Goal: Information Seeking & Learning: Understand process/instructions

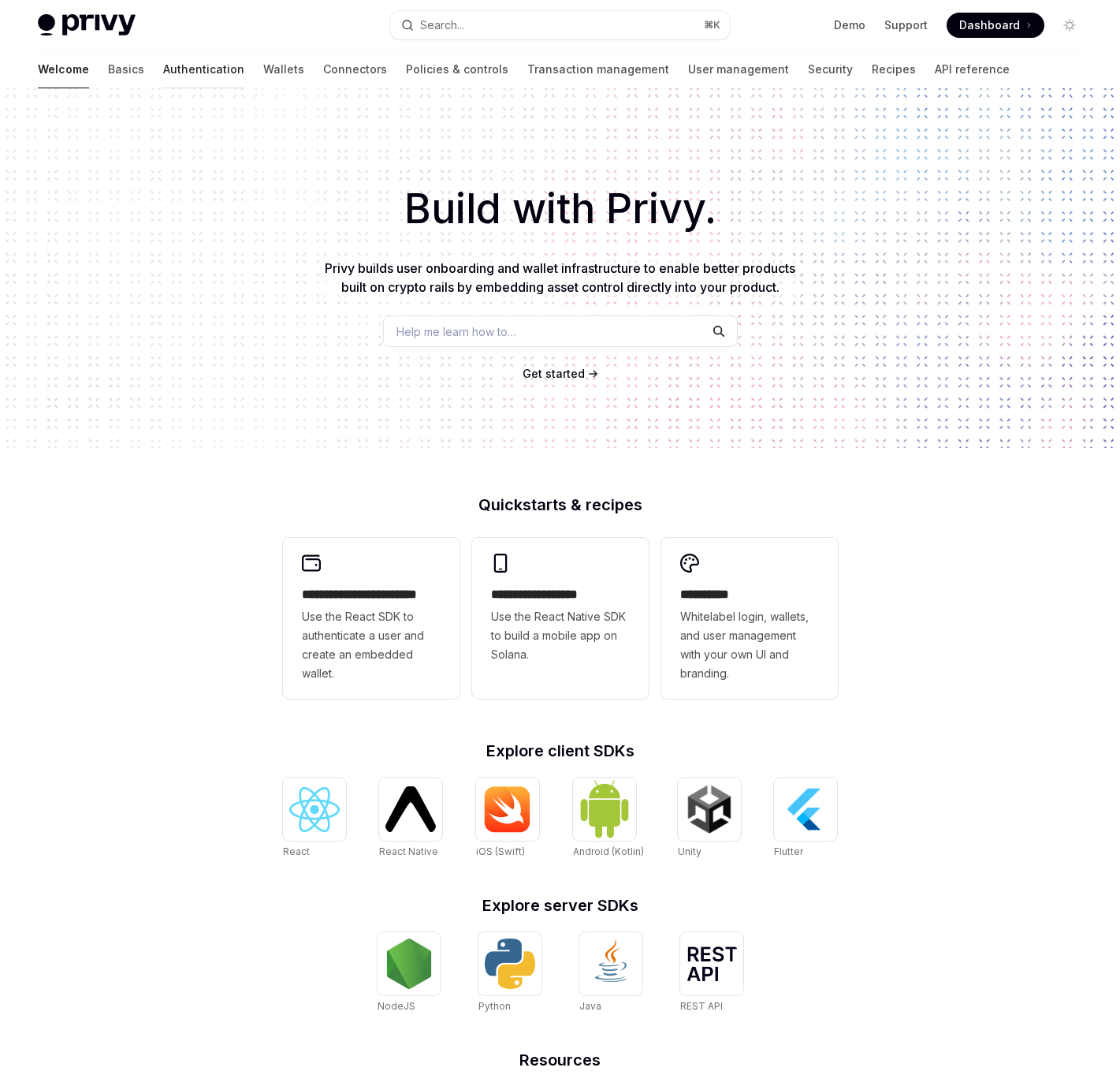
click at [163, 79] on link "Authentication" at bounding box center [204, 68] width 81 height 38
type textarea "*"
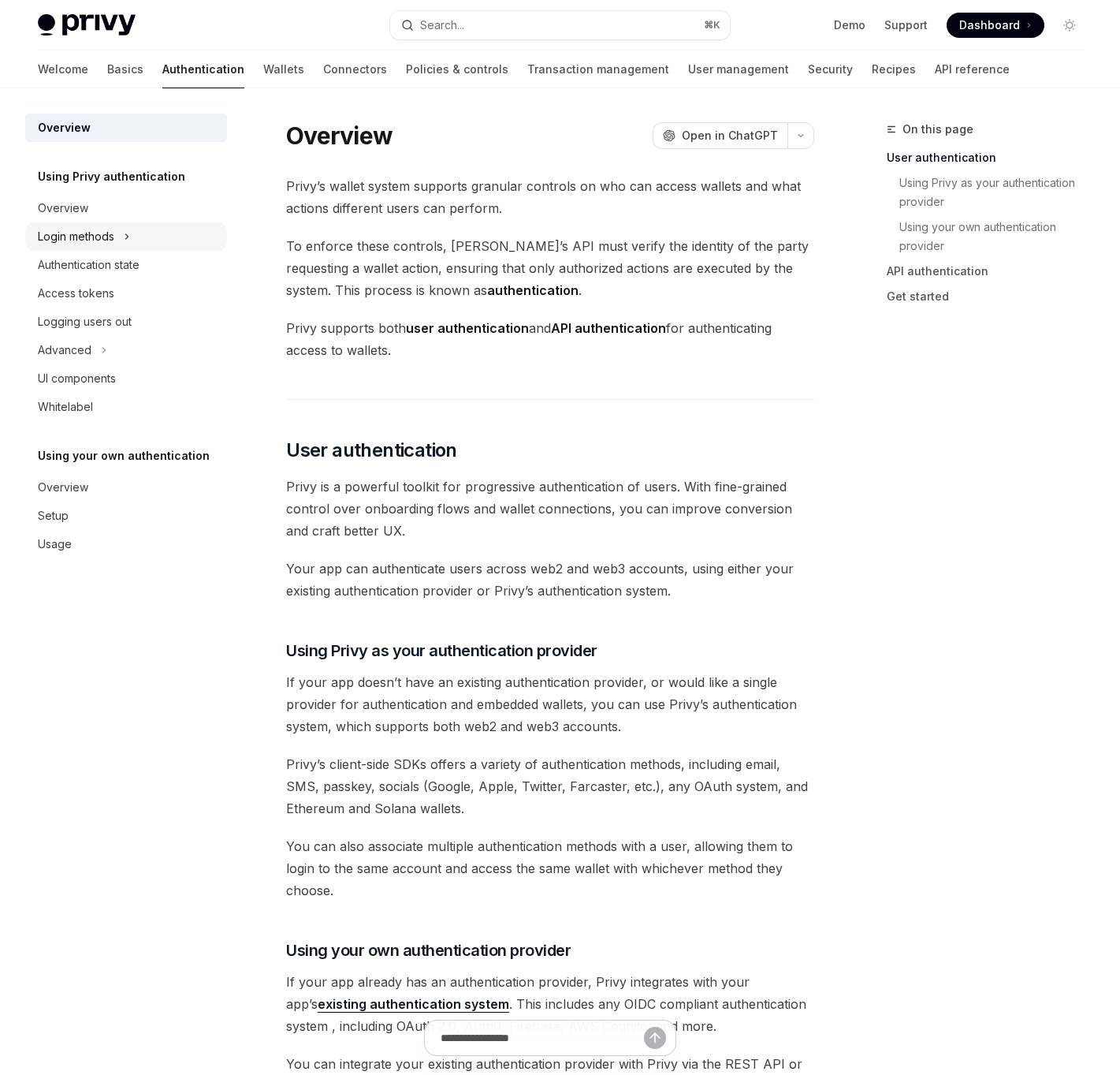
click at [112, 235] on div "Login methods" at bounding box center [76, 237] width 77 height 19
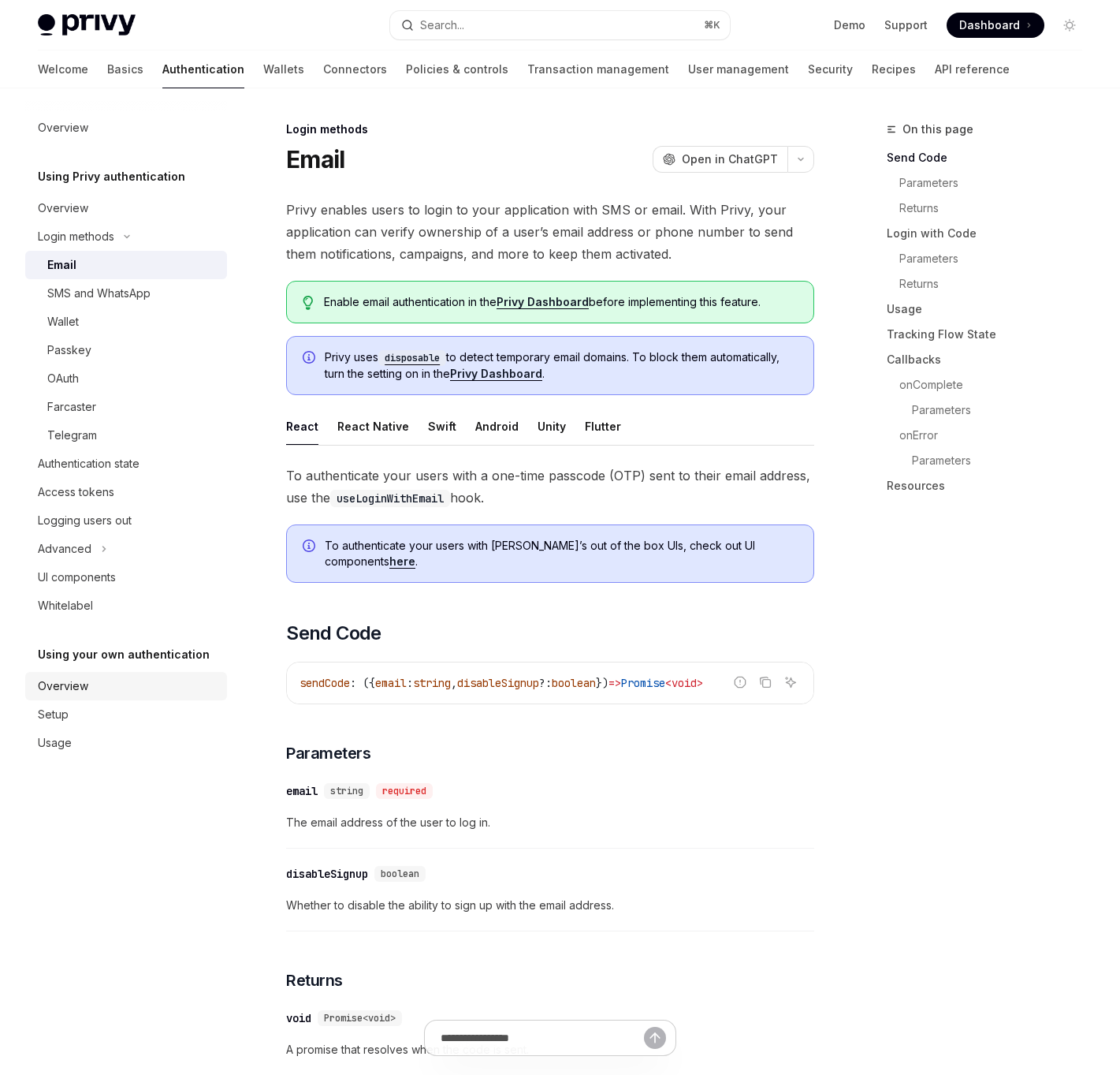
click at [112, 687] on div "Overview" at bounding box center [127, 687] width 180 height 19
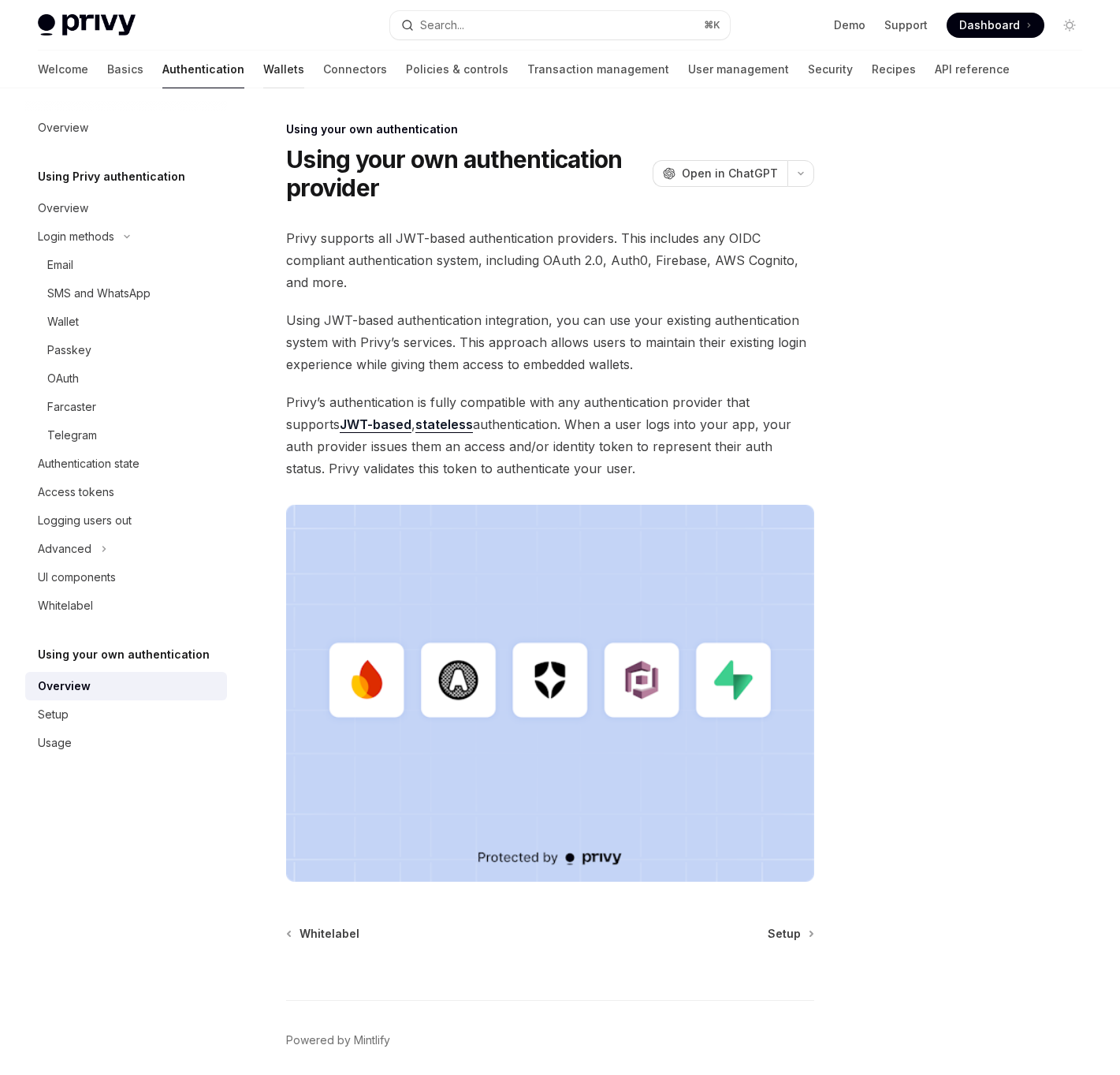
click at [263, 55] on link "Wallets" at bounding box center [284, 68] width 41 height 38
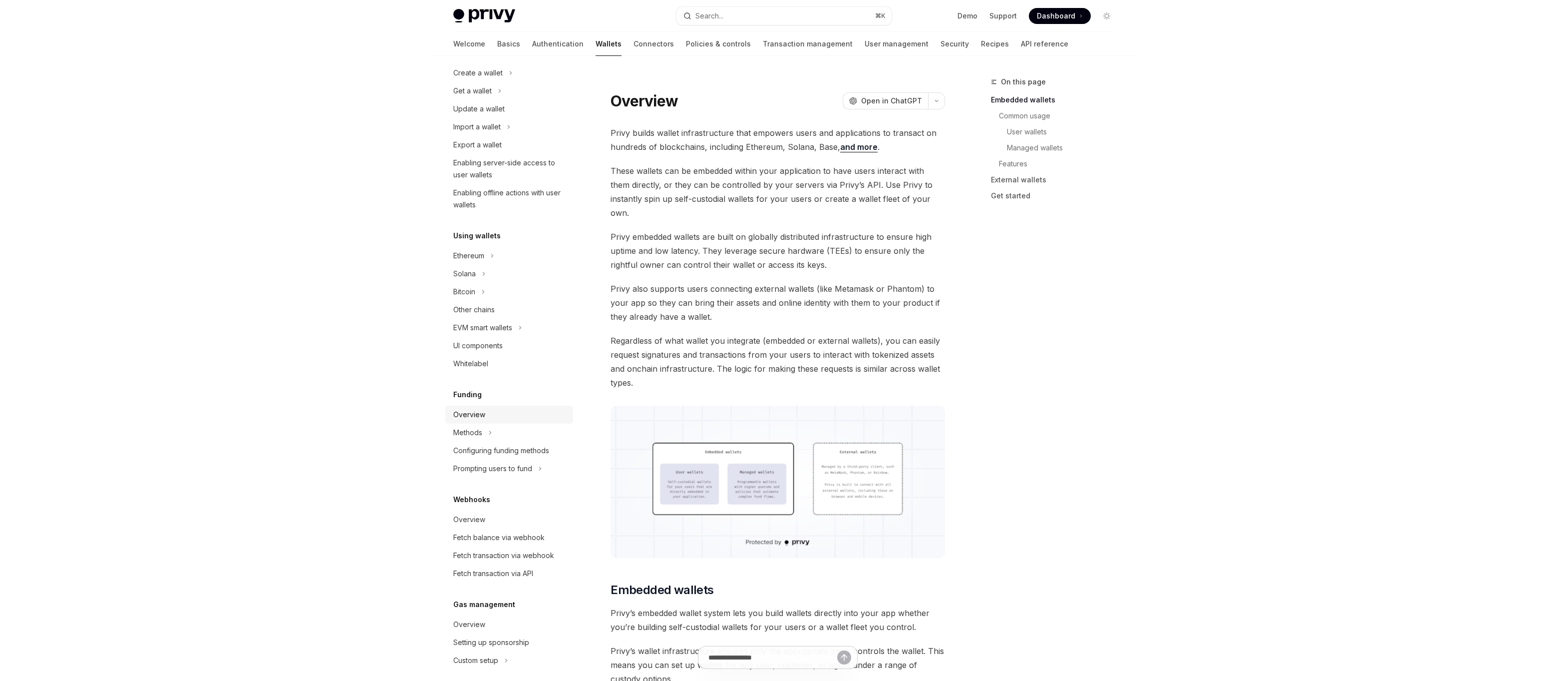
scroll to position [177, 0]
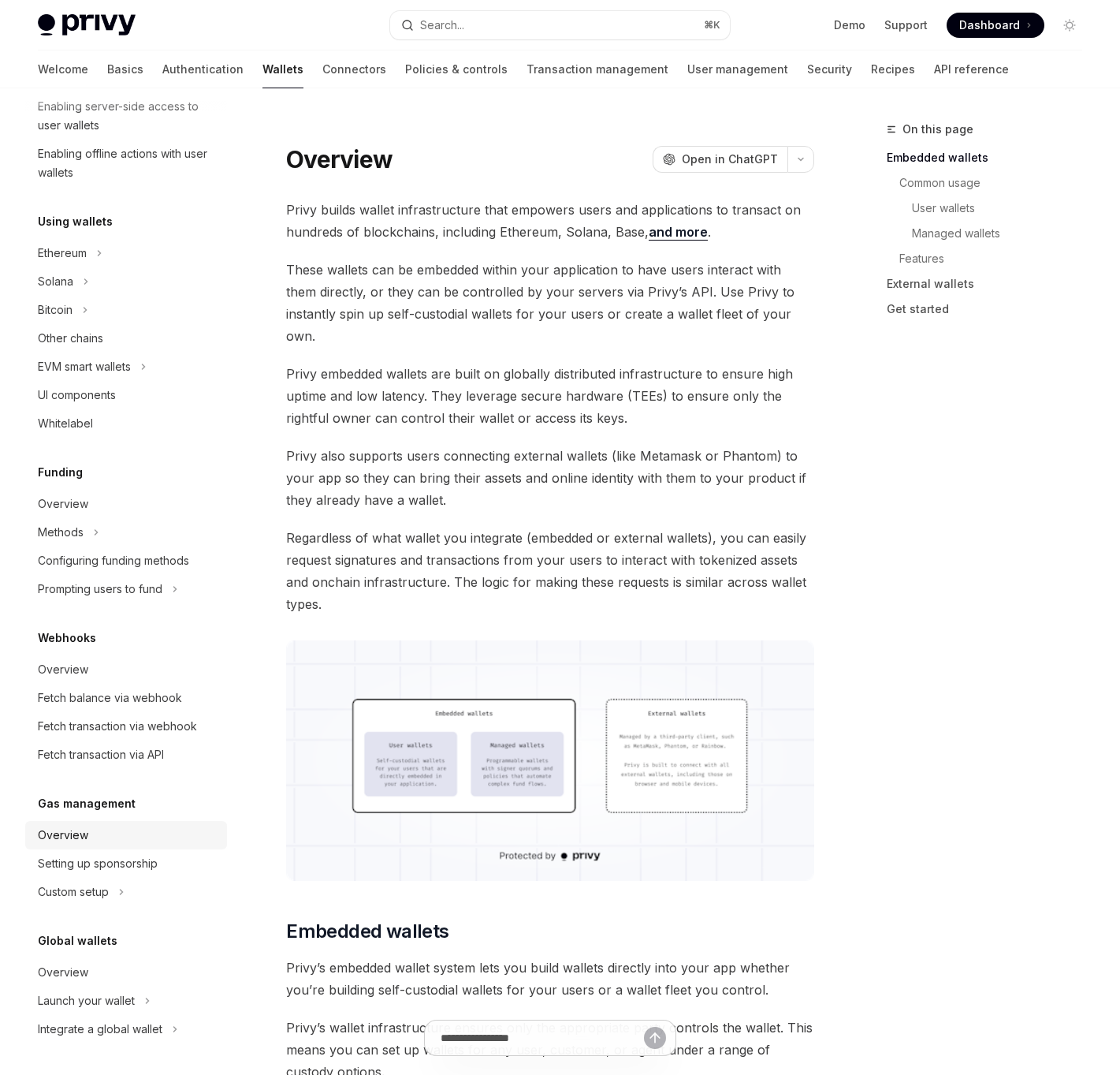
click at [103, 833] on div "Overview" at bounding box center [127, 836] width 180 height 19
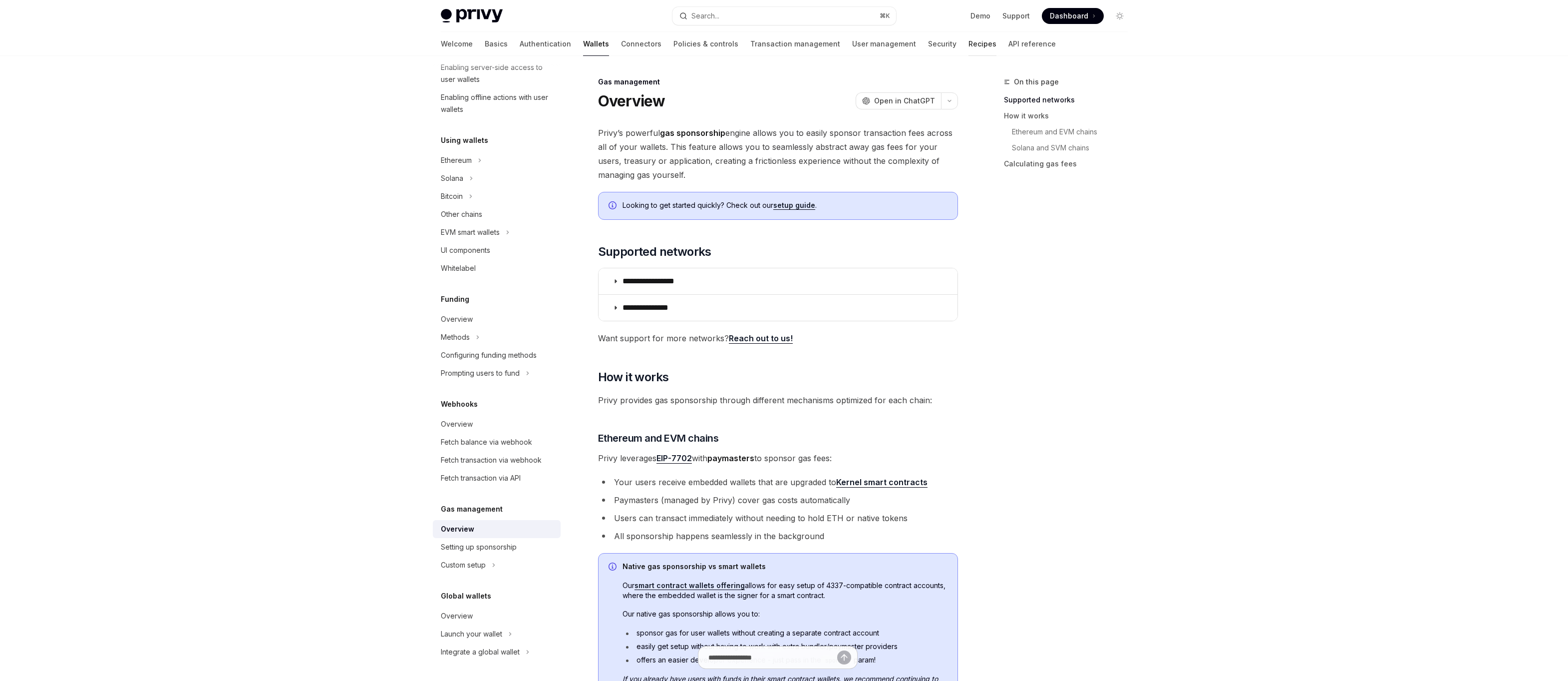
click at [709, 44] on link "Recipes" at bounding box center [982, 43] width 28 height 24
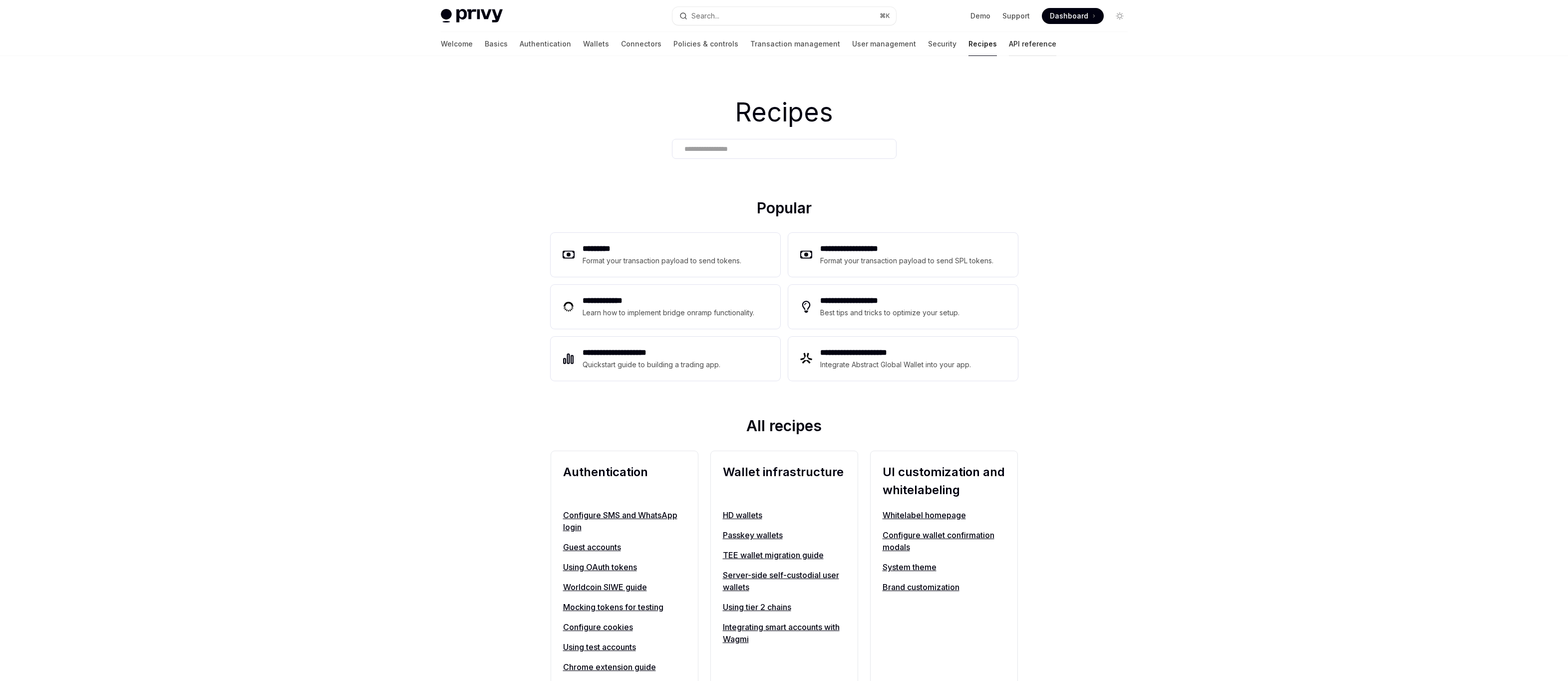
click at [709, 43] on link "API reference" at bounding box center [1032, 43] width 47 height 24
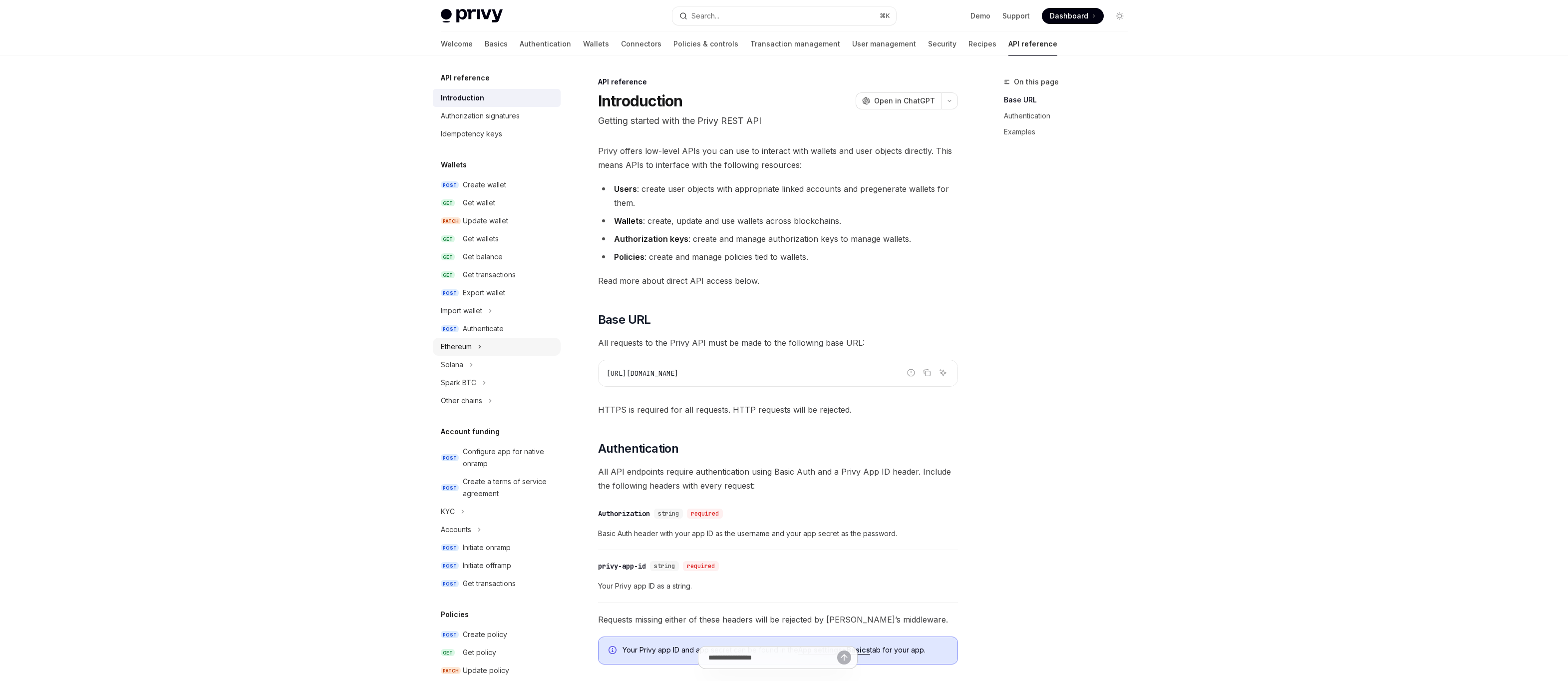
click at [459, 346] on div "Ethereum" at bounding box center [456, 347] width 31 height 12
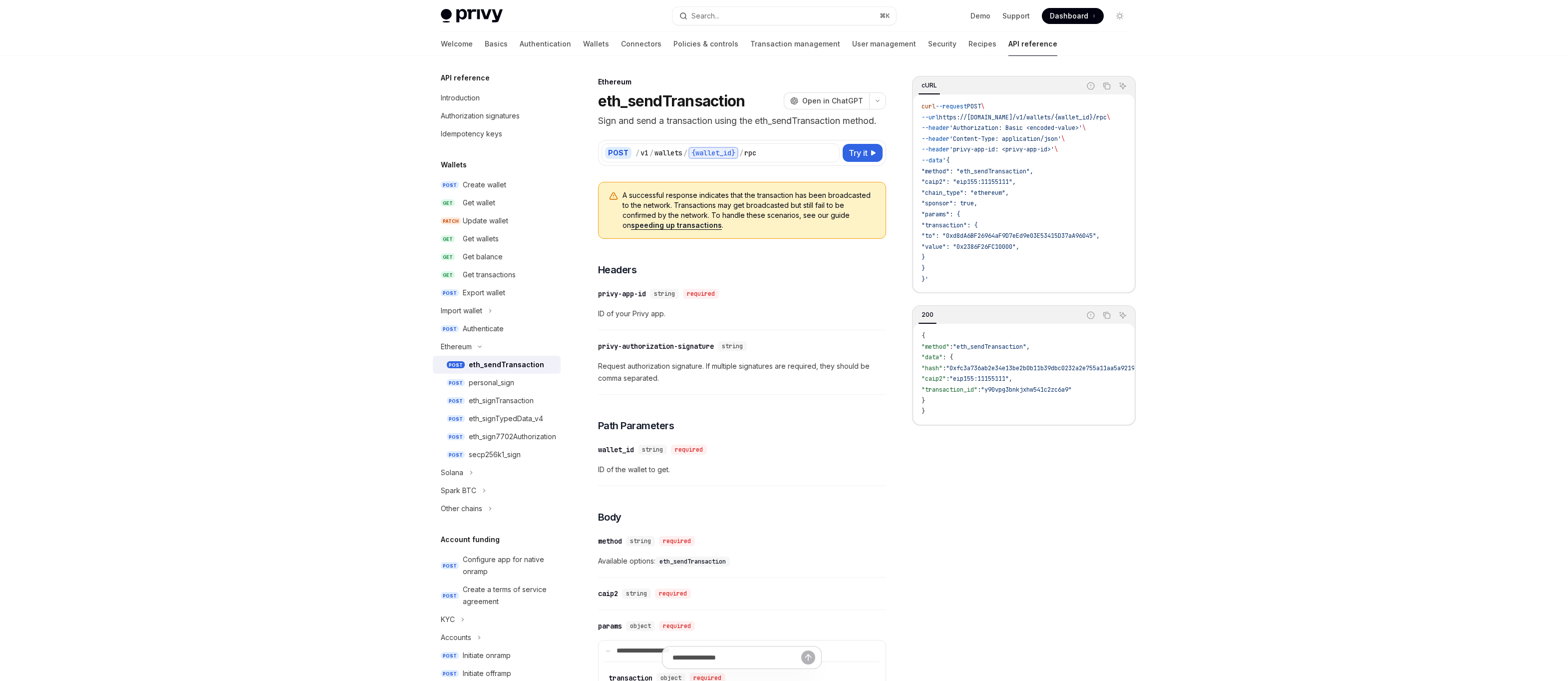
click at [524, 360] on div "eth_sendTransaction" at bounding box center [506, 365] width 75 height 12
drag, startPoint x: 757, startPoint y: 378, endPoint x: 681, endPoint y: 365, distance: 77.1
click at [681, 365] on span "Request authorization signature. If multiple signatures are required, they shou…" at bounding box center [742, 372] width 288 height 24
drag, startPoint x: 681, startPoint y: 365, endPoint x: 702, endPoint y: 381, distance: 26.4
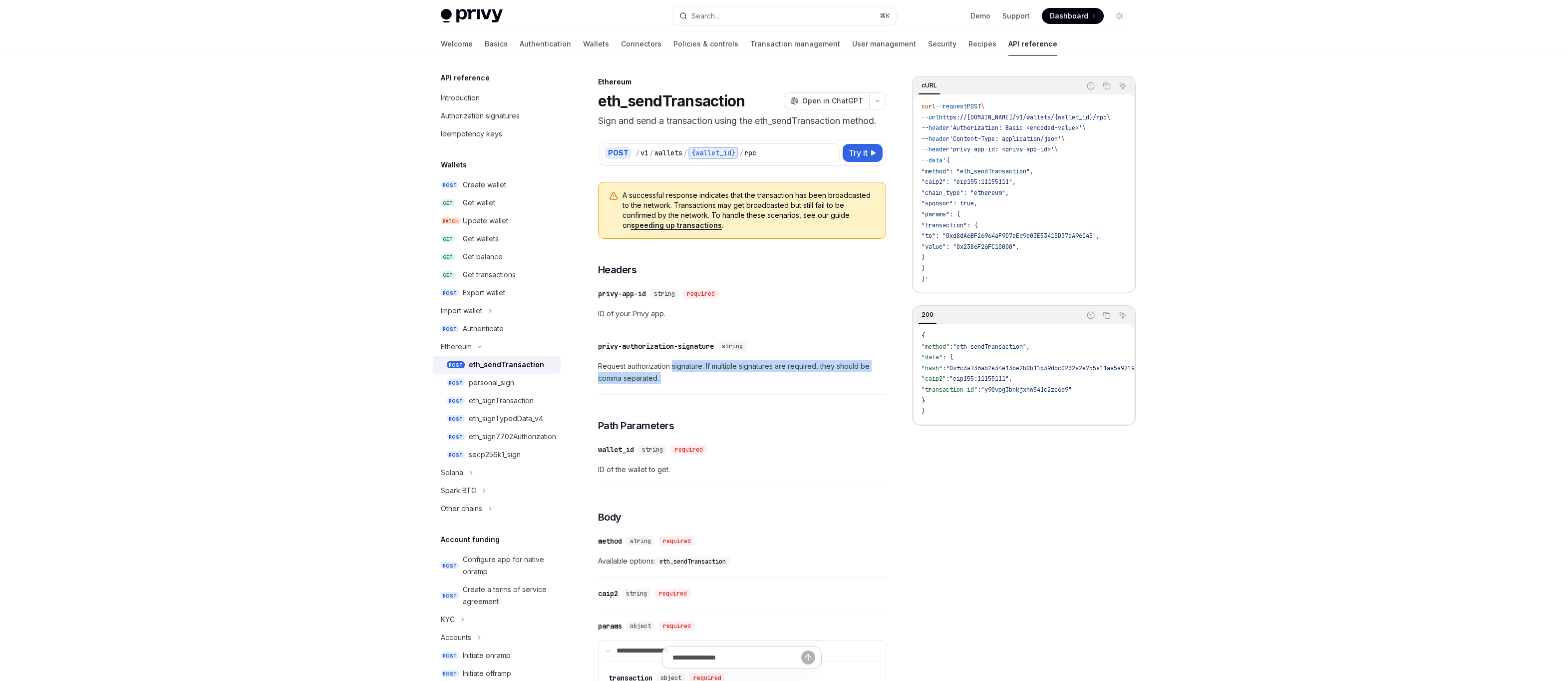
click at [702, 381] on span "Request authorization signature. If multiple signatures are required, they shou…" at bounding box center [742, 372] width 288 height 24
drag, startPoint x: 702, startPoint y: 381, endPoint x: 672, endPoint y: 363, distance: 35.0
click at [672, 363] on span "Request authorization signature. If multiple signatures are required, they shou…" at bounding box center [742, 372] width 288 height 24
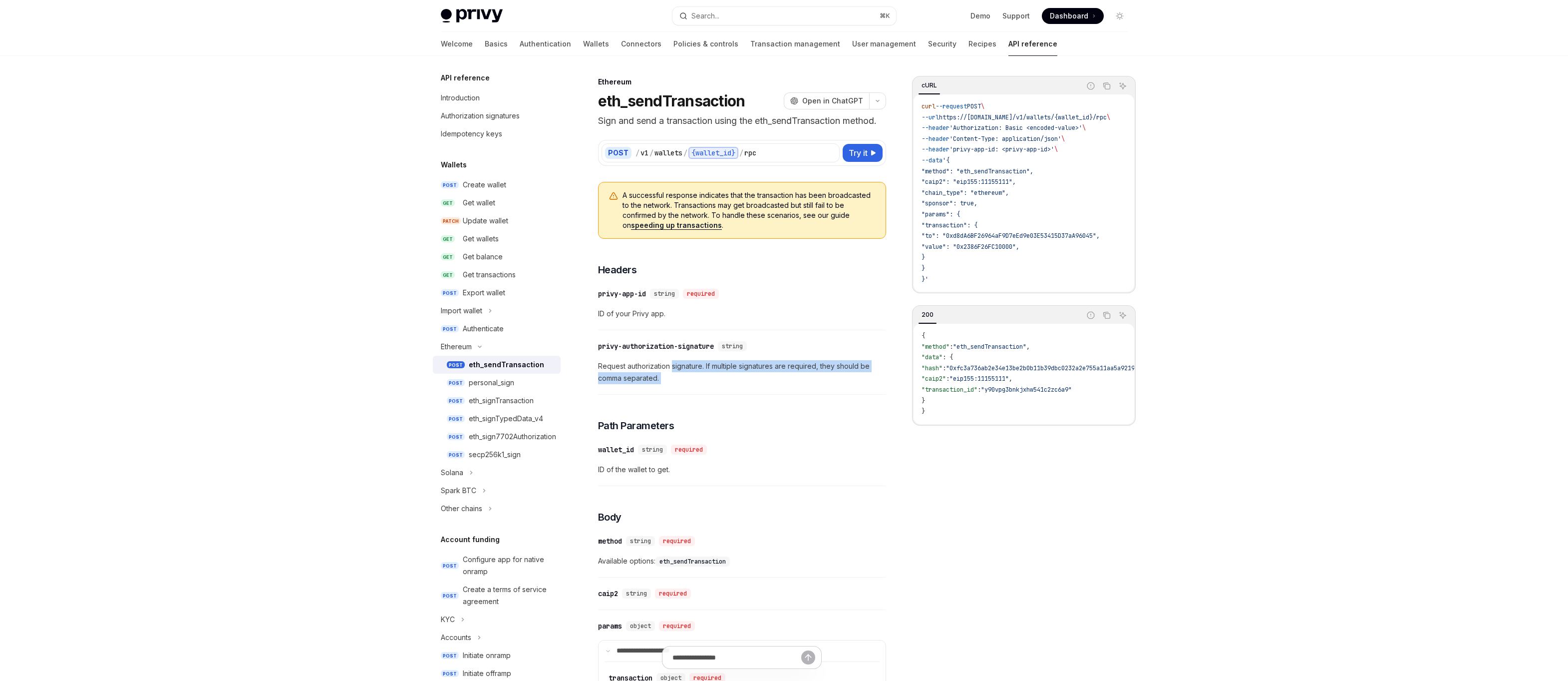
drag, startPoint x: 672, startPoint y: 363, endPoint x: 704, endPoint y: 391, distance: 42.5
click at [704, 391] on div "​ privy-authorization-signature string Request authorization signature. If mult…" at bounding box center [742, 365] width 288 height 60
click at [709, 381] on span "Request authorization signature. If multiple signatures are required, they shou…" at bounding box center [742, 372] width 288 height 24
drag, startPoint x: 719, startPoint y: 381, endPoint x: 601, endPoint y: 368, distance: 118.7
click at [601, 368] on span "Request authorization signature. If multiple signatures are required, they shou…" at bounding box center [742, 372] width 288 height 24
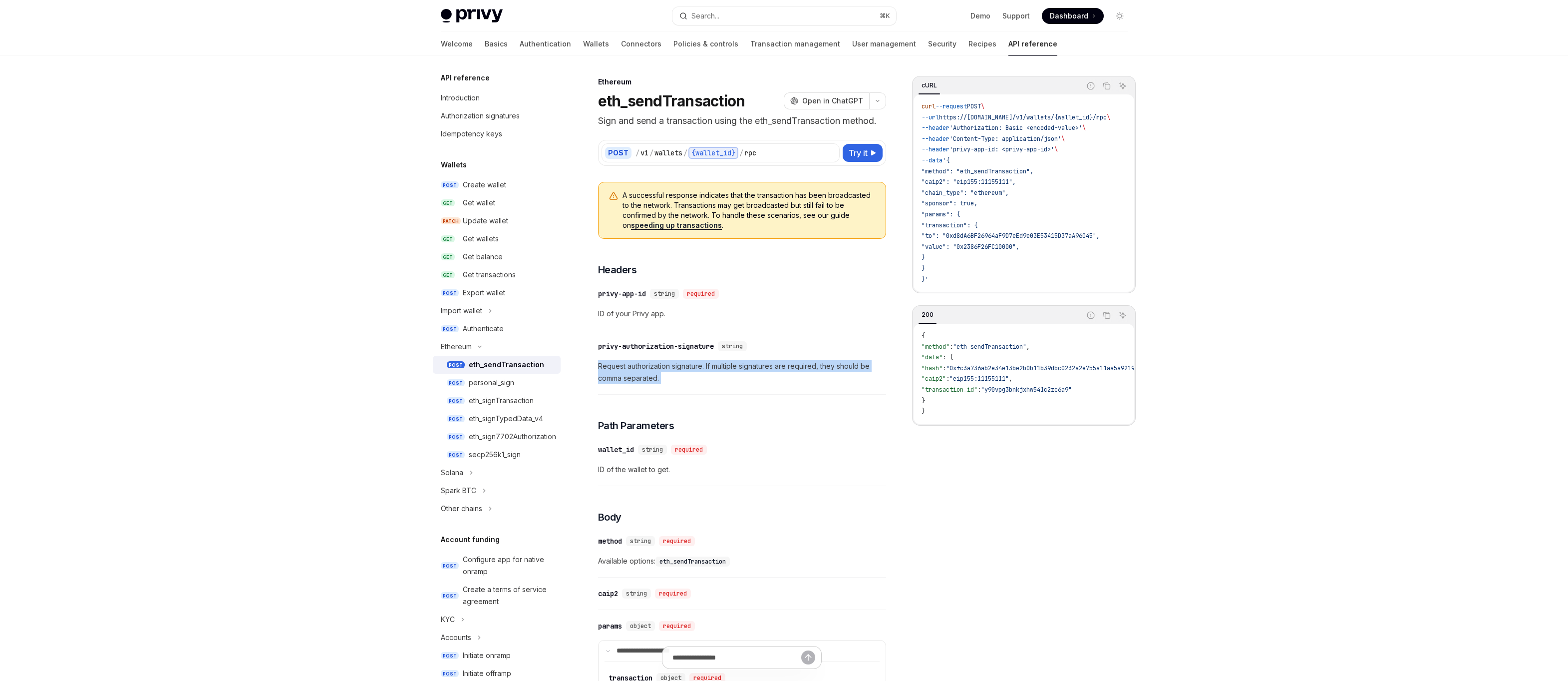
click at [601, 368] on span "Request authorization signature. If multiple signatures are required, they shou…" at bounding box center [742, 372] width 288 height 24
drag, startPoint x: 601, startPoint y: 368, endPoint x: 667, endPoint y: 384, distance: 67.9
click at [667, 384] on div "​ privy-authorization-signature string Request authorization signature. If mult…" at bounding box center [742, 365] width 288 height 60
type textarea "*"
